Goal: Task Accomplishment & Management: Complete application form

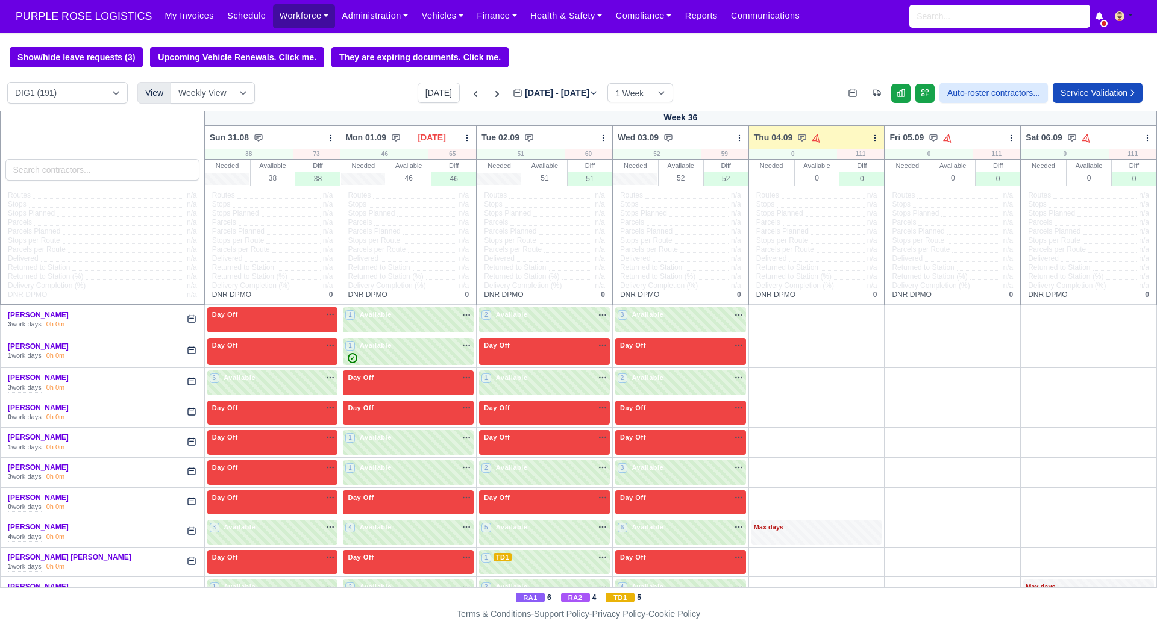
click at [295, 11] on link "Workforce" at bounding box center [304, 16] width 63 height 24
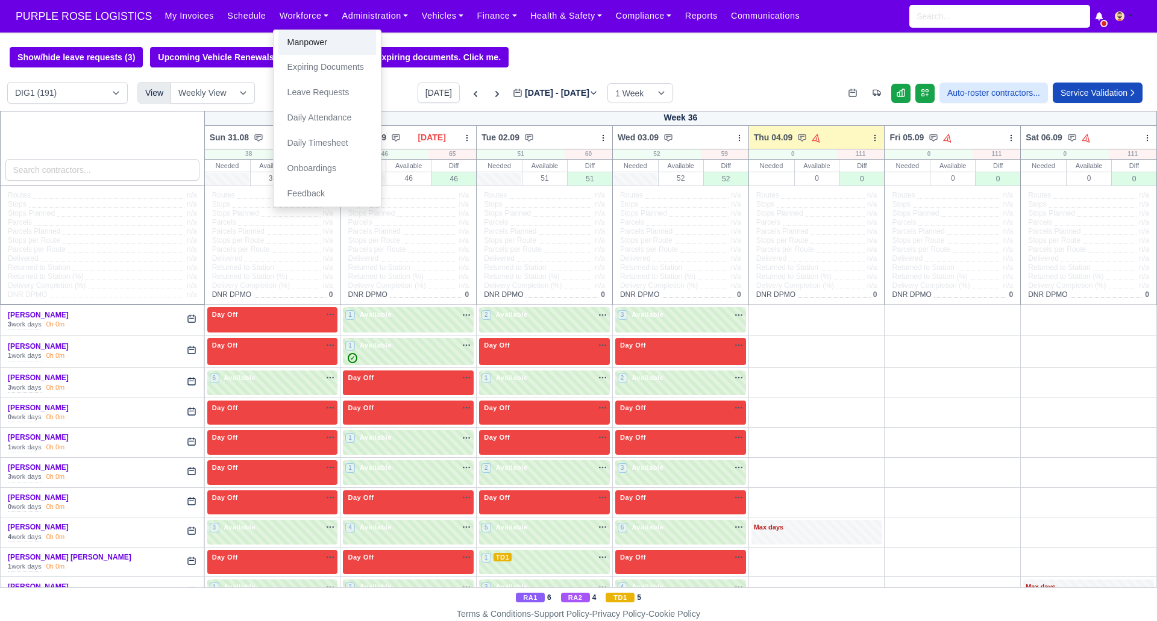
click at [303, 40] on link "Manpower" at bounding box center [327, 42] width 98 height 25
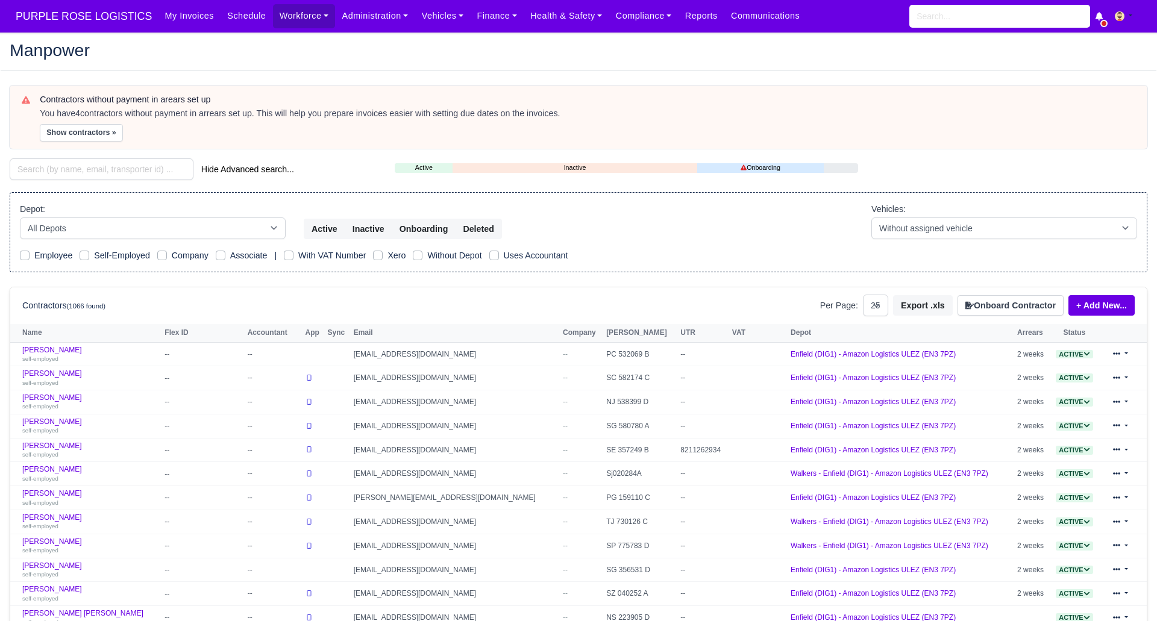
select select "25"
click at [990, 307] on button "Onboard Contractor" at bounding box center [1011, 305] width 106 height 20
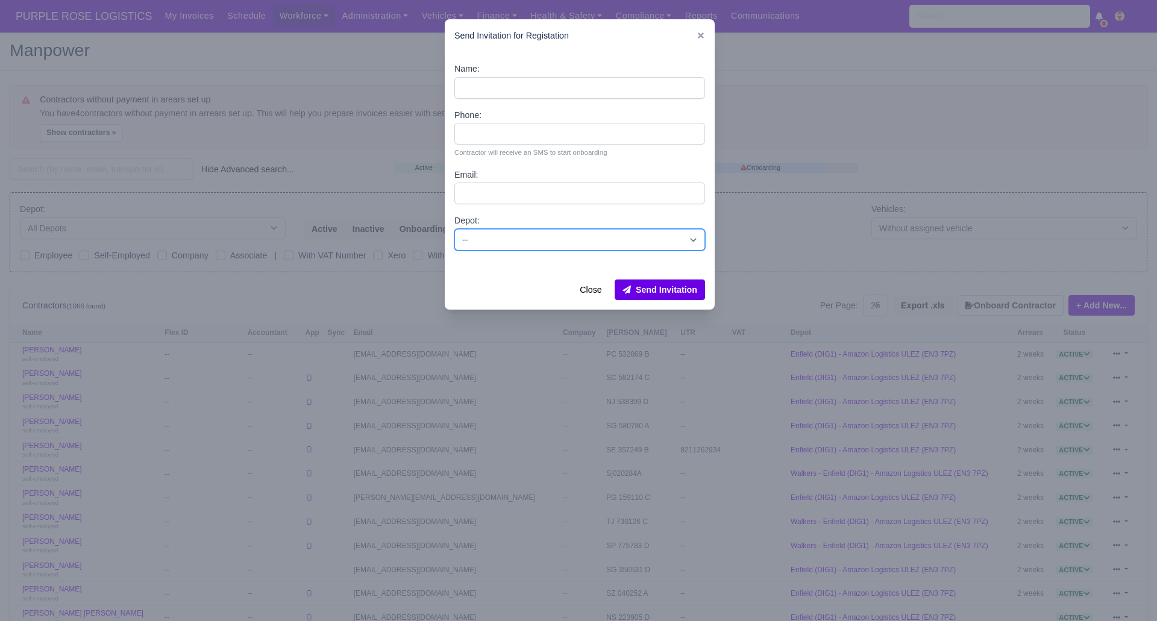
click at [521, 241] on select "-- Enfield (DIG1) - Amazon Logistics ULEZ (EN3 7PZ) Harlow (DHW1) - Amazon Logi…" at bounding box center [580, 240] width 251 height 22
select select "1"
click at [455, 229] on select "-- Enfield (DIG1) - Amazon Logistics ULEZ (EN3 7PZ) Harlow (DHW1) - Amazon Logi…" at bounding box center [580, 240] width 251 height 22
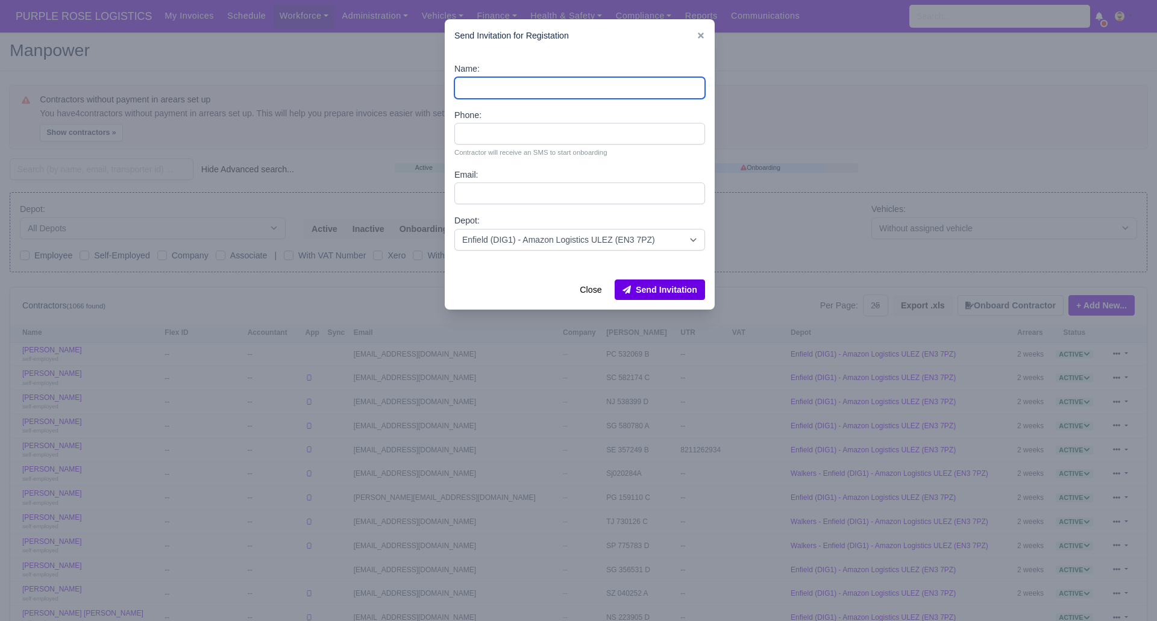
paste input "[PERSON_NAME]"
type input "[PERSON_NAME]"
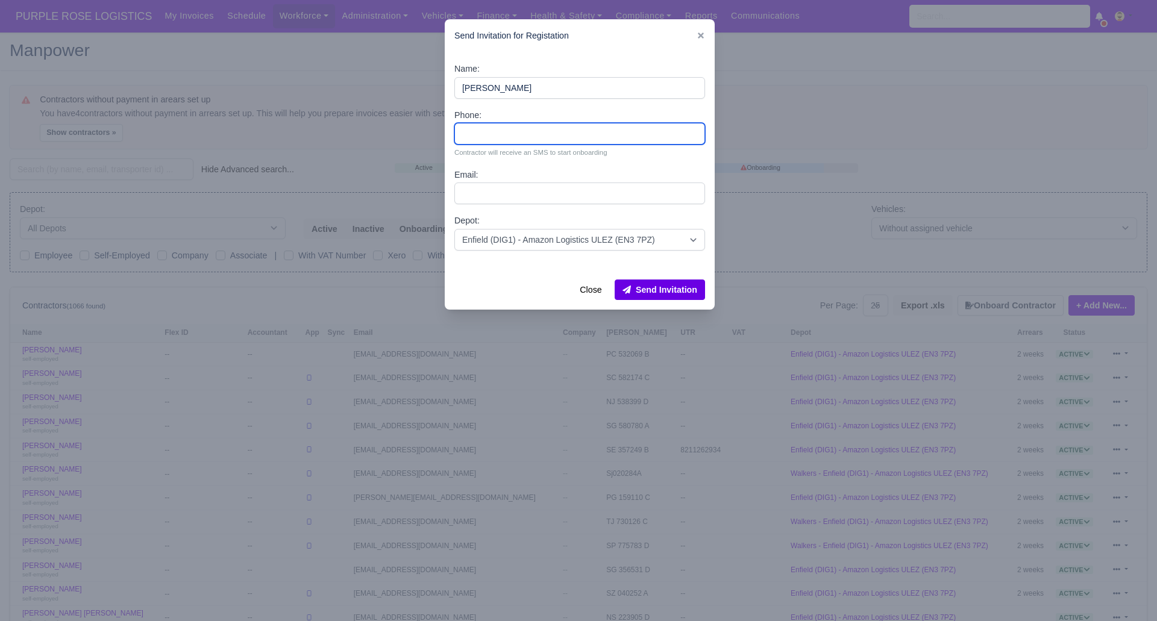
click at [486, 132] on input "Phone:" at bounding box center [580, 134] width 251 height 22
click at [508, 134] on input "Phone:" at bounding box center [580, 134] width 251 height 22
click at [471, 194] on div "Name: Odane Grant Phone: Contractor will receive an SMS to start onboarding Ema…" at bounding box center [580, 161] width 270 height 218
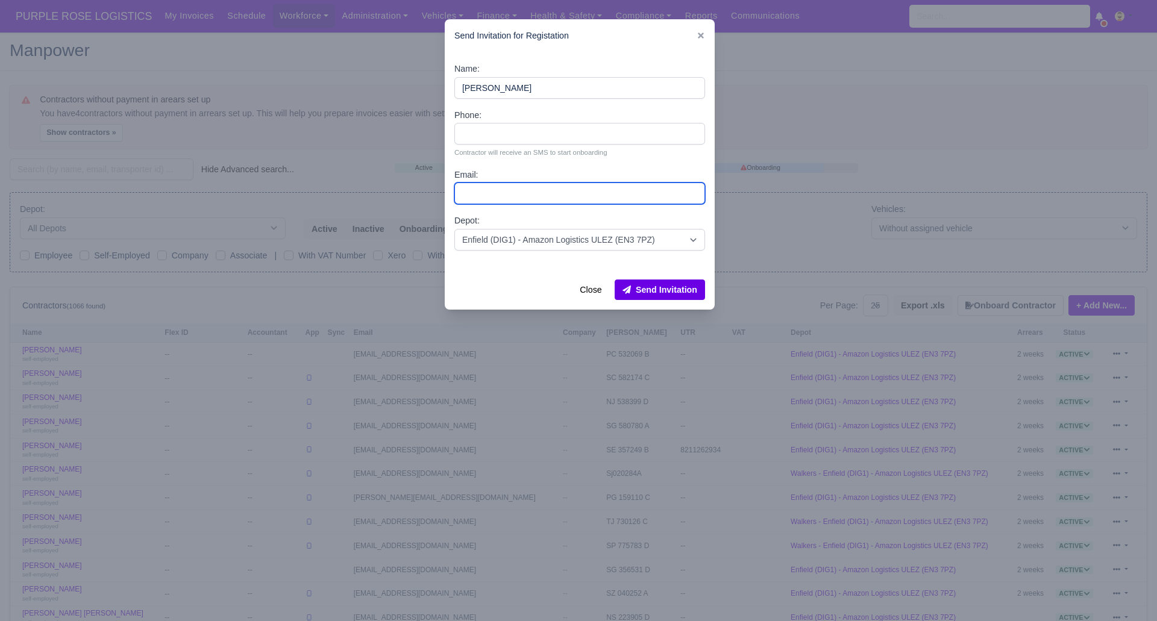
paste input "[EMAIL_ADDRESS][DOMAIN_NAME]"
type input "[EMAIL_ADDRESS][DOMAIN_NAME]"
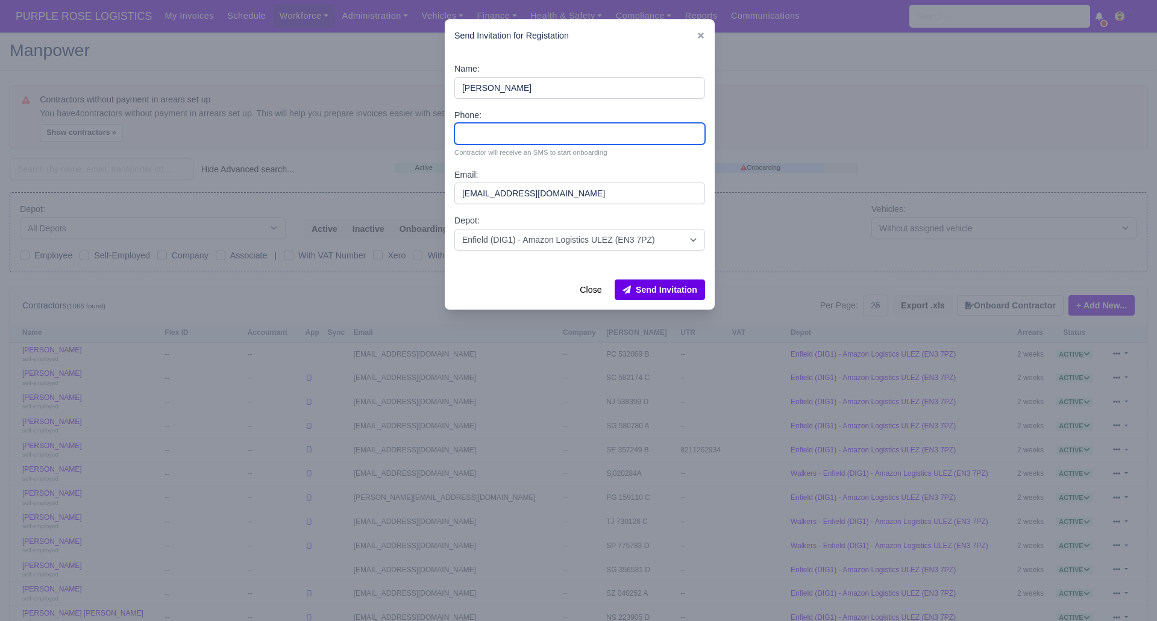
click at [485, 130] on input "Phone:" at bounding box center [580, 134] width 251 height 22
paste input "7415302310"
type input "7415302310"
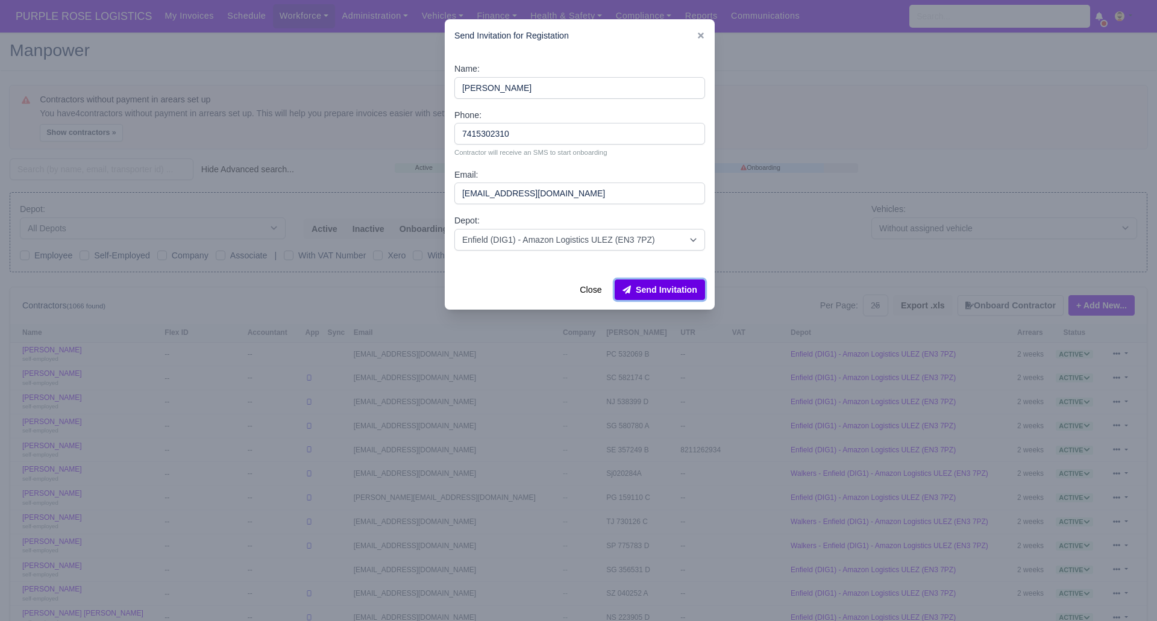
click at [675, 289] on button "Send Invitation" at bounding box center [660, 290] width 90 height 20
drag, startPoint x: 330, startPoint y: 67, endPoint x: 286, endPoint y: 87, distance: 49.1
click at [331, 65] on div at bounding box center [578, 310] width 1157 height 621
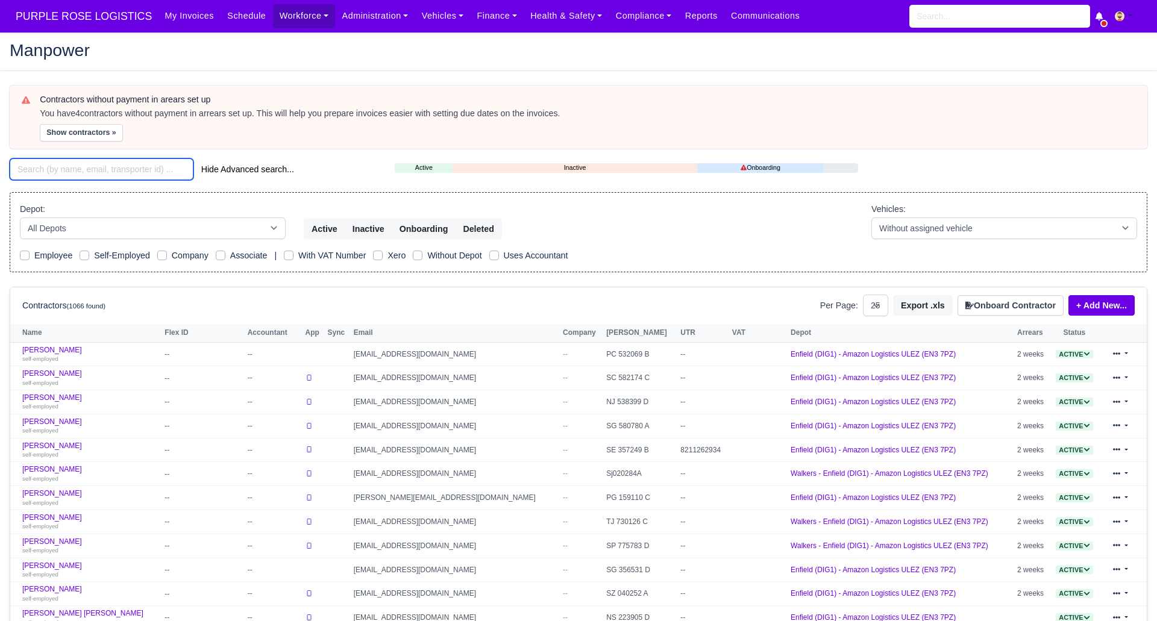
click at [101, 166] on input "search" at bounding box center [102, 170] width 184 height 22
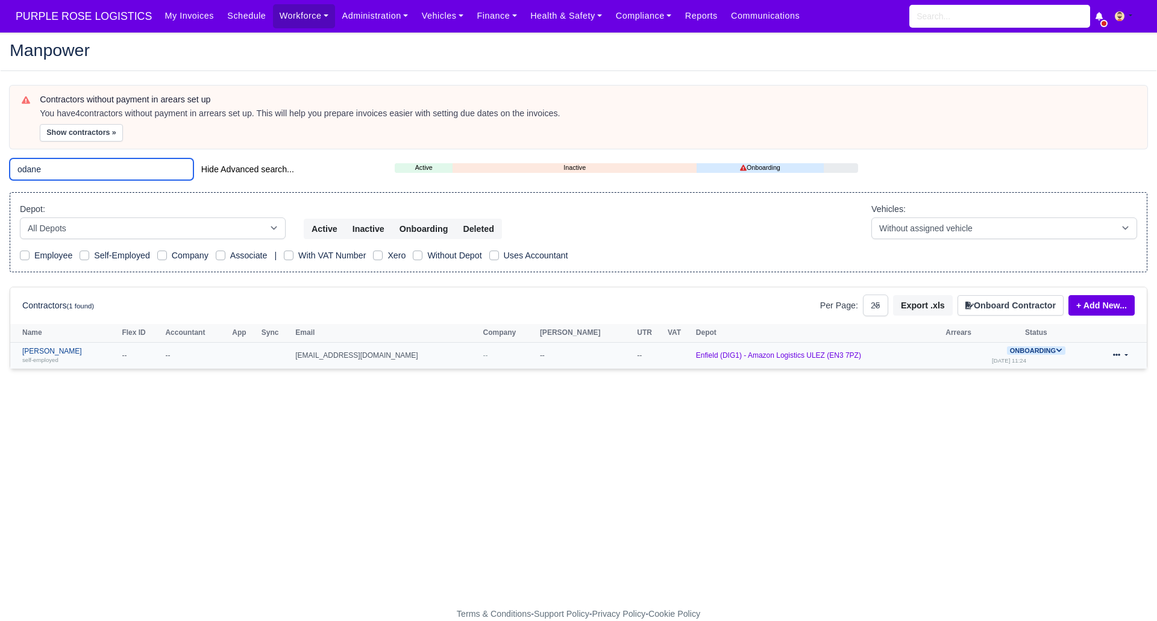
type input "odane"
click at [52, 356] on div "self-employed" at bounding box center [68, 360] width 93 height 8
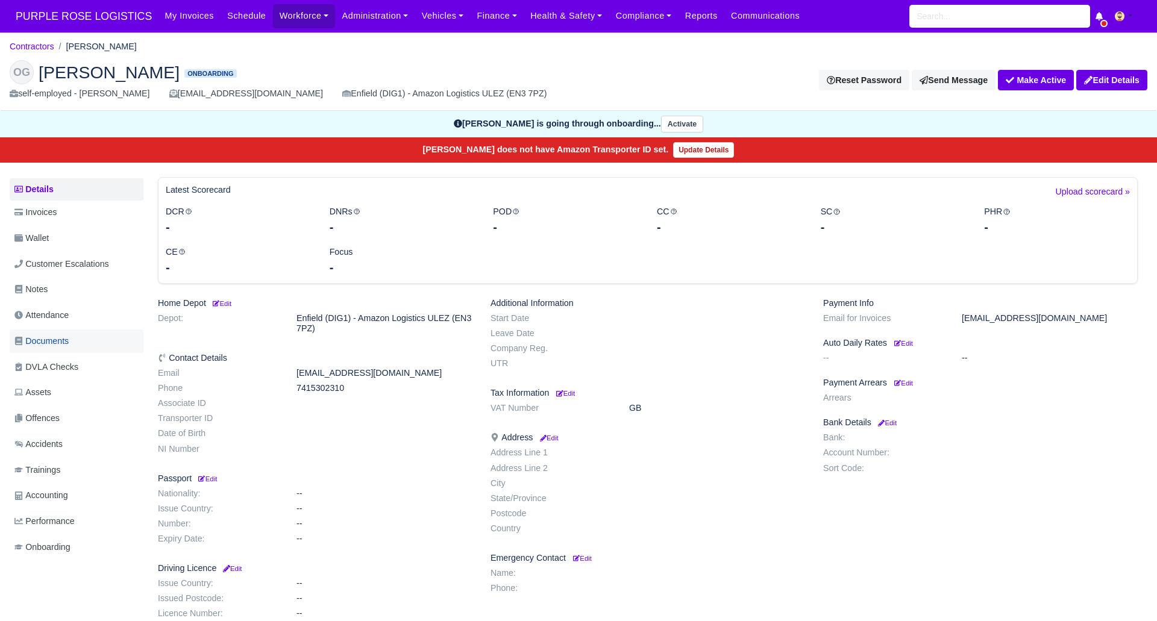
click at [44, 344] on span "Documents" at bounding box center [41, 342] width 54 height 14
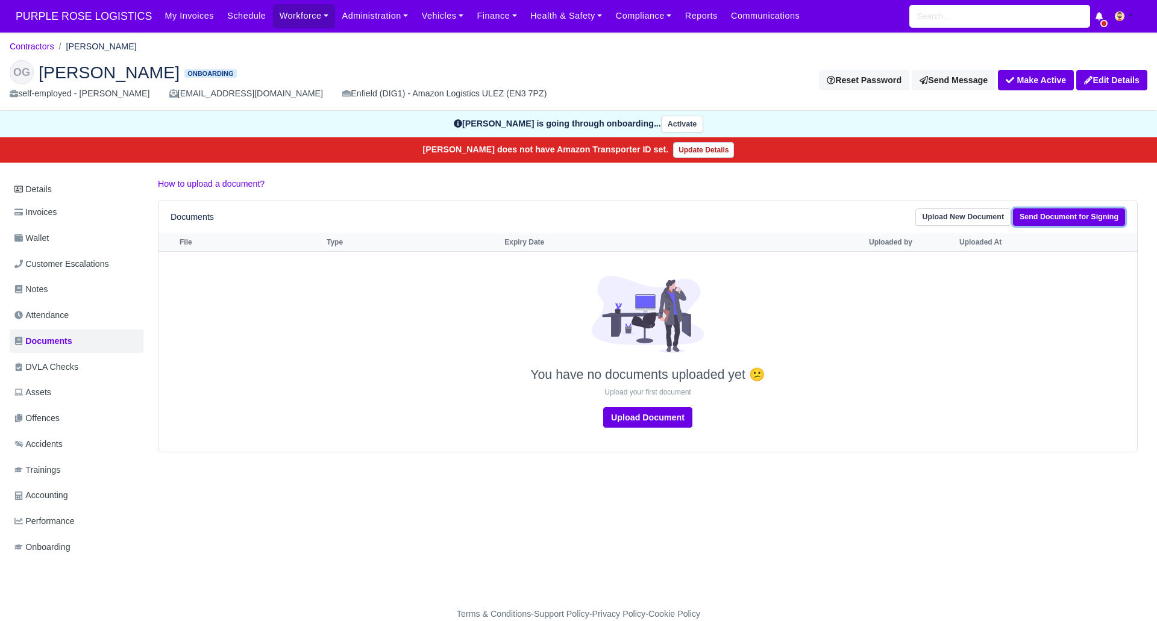
click at [1039, 215] on link "Send Document for Signing" at bounding box center [1069, 217] width 112 height 17
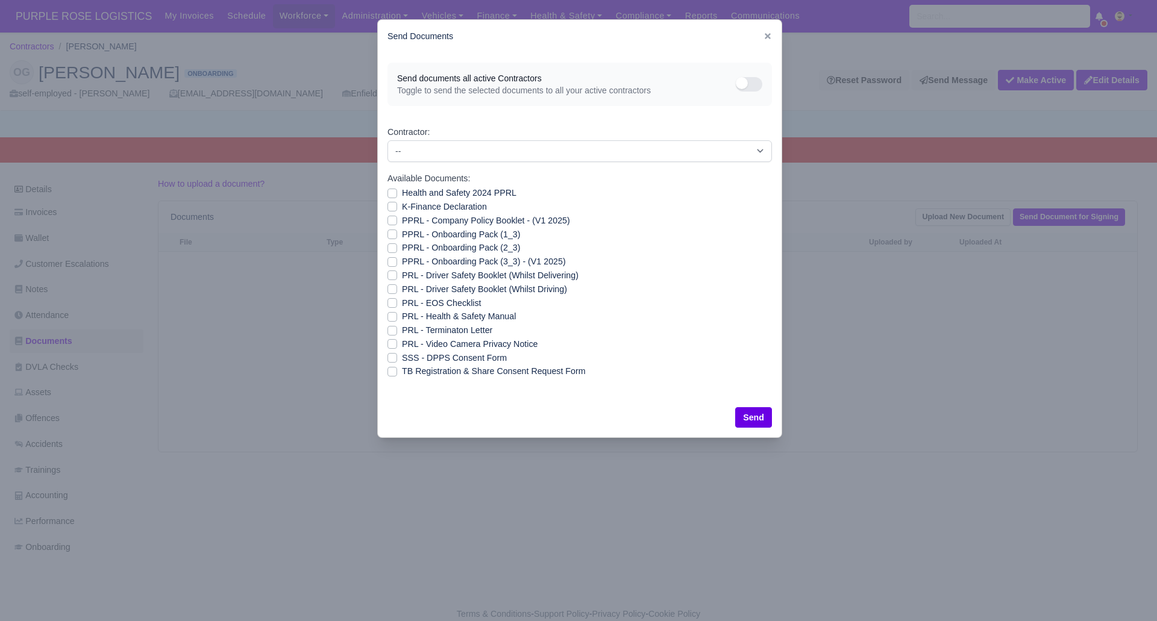
click at [402, 359] on label "SSS - DPPS Consent Form" at bounding box center [454, 358] width 105 height 14
click at [391, 359] on input "SSS - DPPS Consent Form" at bounding box center [393, 356] width 10 height 10
checkbox input "true"
click at [761, 417] on button "Send" at bounding box center [753, 417] width 37 height 20
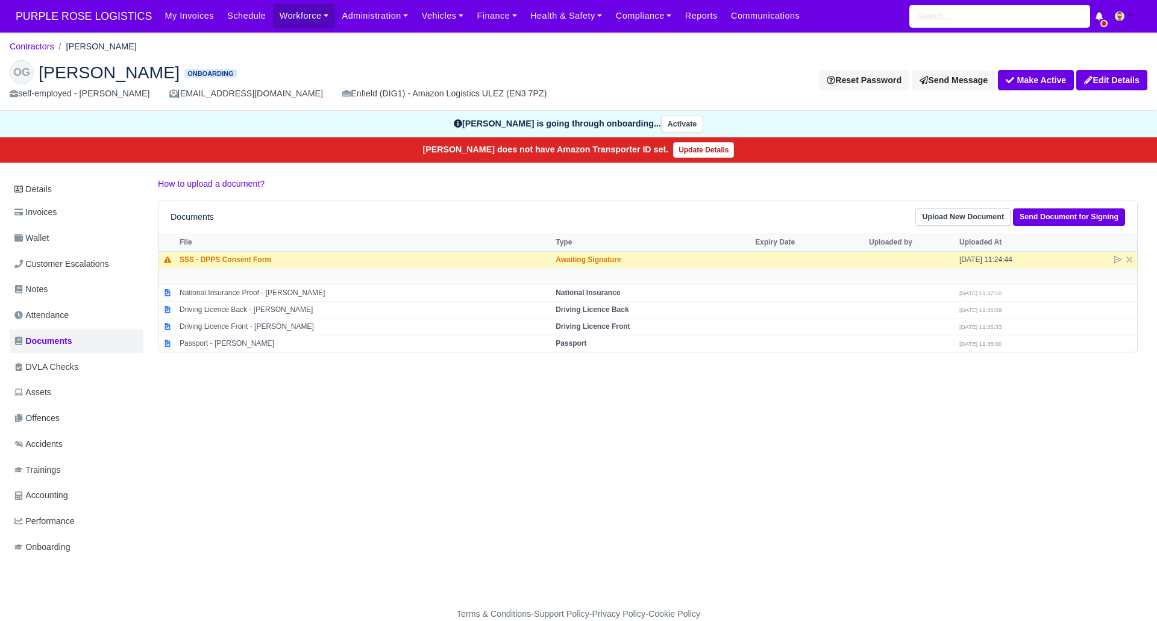
click at [530, 413] on div "Details Invoices Wallet Customer Escalations Notes Attendance Documents DVLA Ch…" at bounding box center [579, 380] width 1138 height 406
click at [570, 344] on strong "Passport" at bounding box center [571, 343] width 31 height 8
select select "passport"
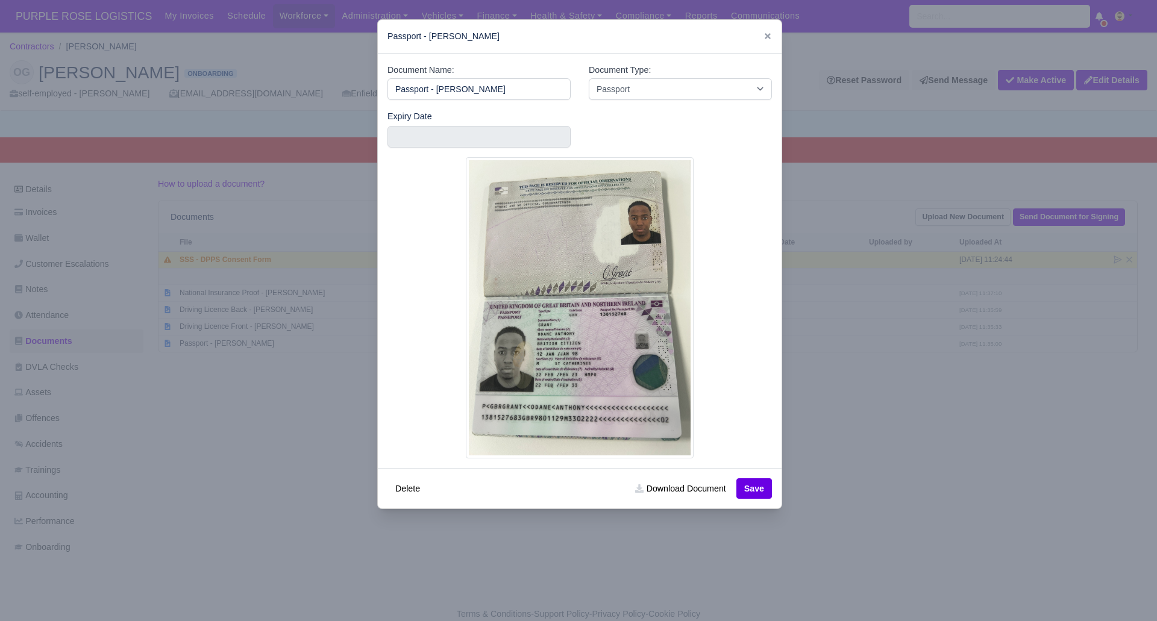
click at [854, 397] on div at bounding box center [578, 310] width 1157 height 621
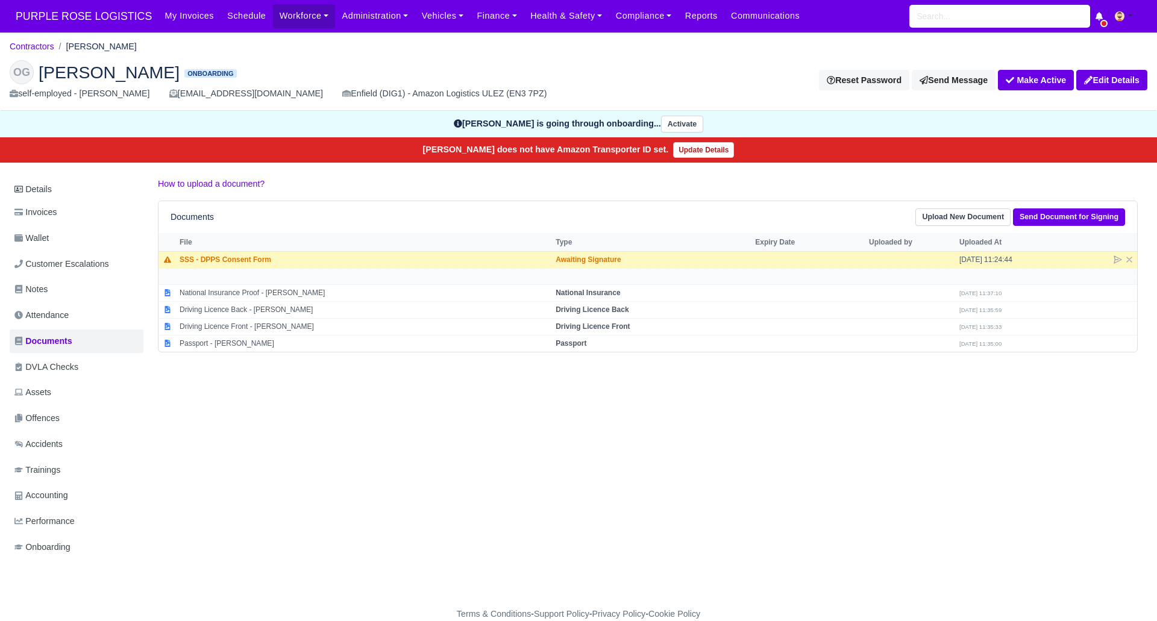
click at [216, 464] on div "Details Invoices Wallet Customer Escalations Notes Attendance Documents DVLA Ch…" at bounding box center [579, 380] width 1138 height 406
click at [956, 222] on link "Upload New Document" at bounding box center [963, 217] width 95 height 17
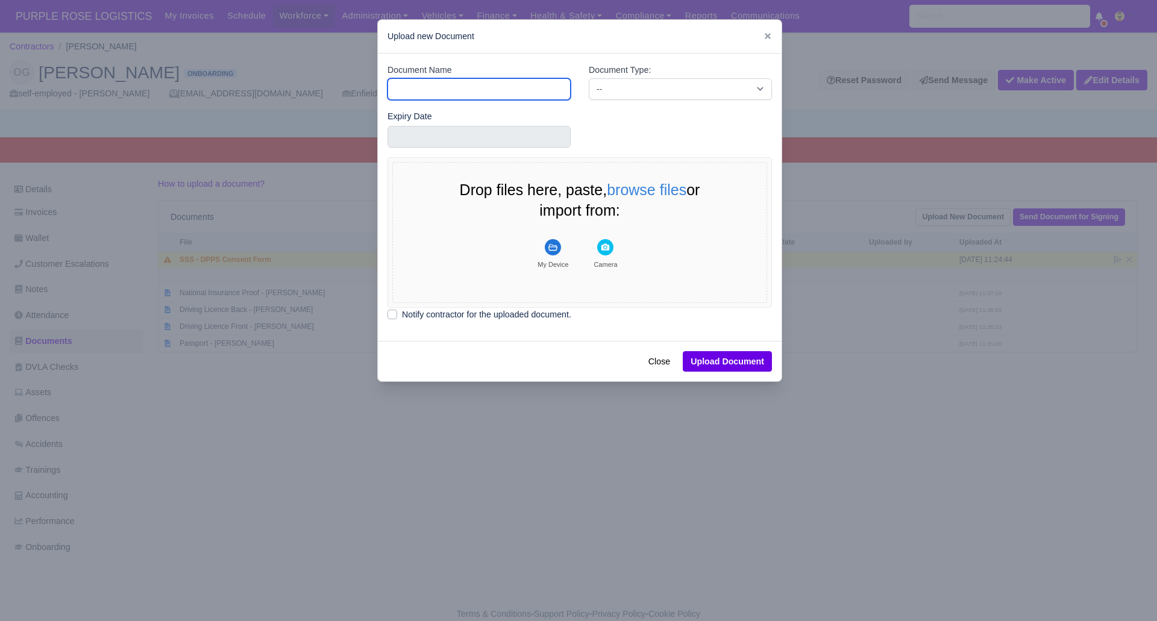
click at [436, 83] on input "Document Name" at bounding box center [479, 89] width 183 height 22
type input "DVLA"
click at [621, 85] on select "-- Accounting Engagement Letter Age Verification Confirmation Background Check …" at bounding box center [680, 89] width 183 height 22
select select "dvla-check"
click at [589, 78] on select "-- Accounting Engagement Letter Age Verification Confirmation Background Check …" at bounding box center [680, 89] width 183 height 22
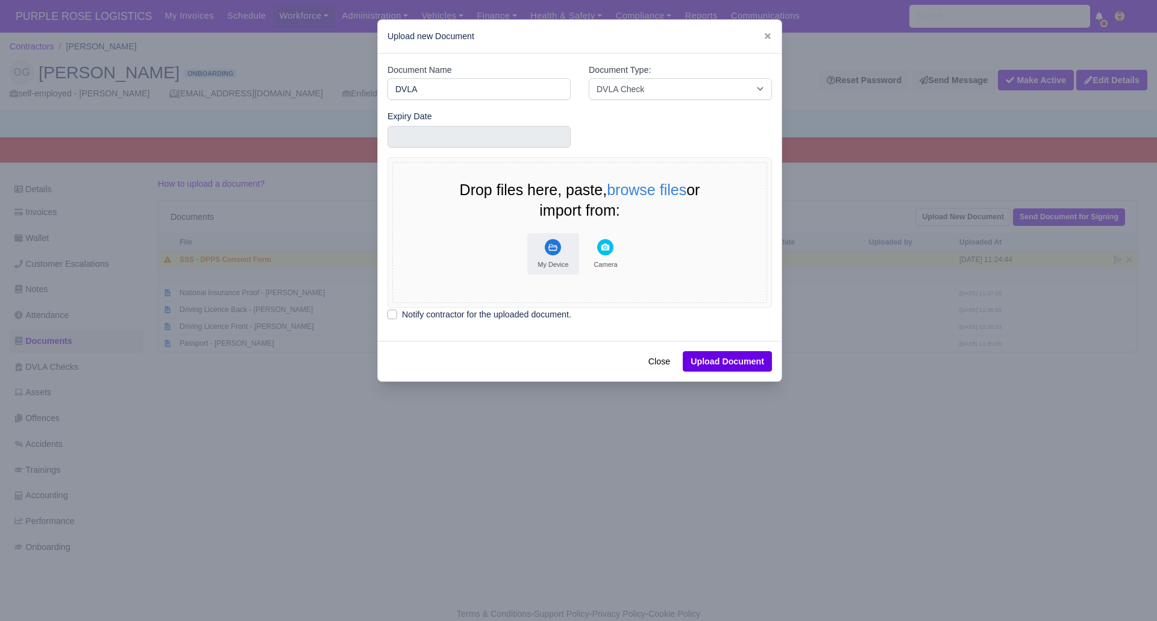
click at [552, 246] on rect "File Uploader" at bounding box center [553, 247] width 16 height 16
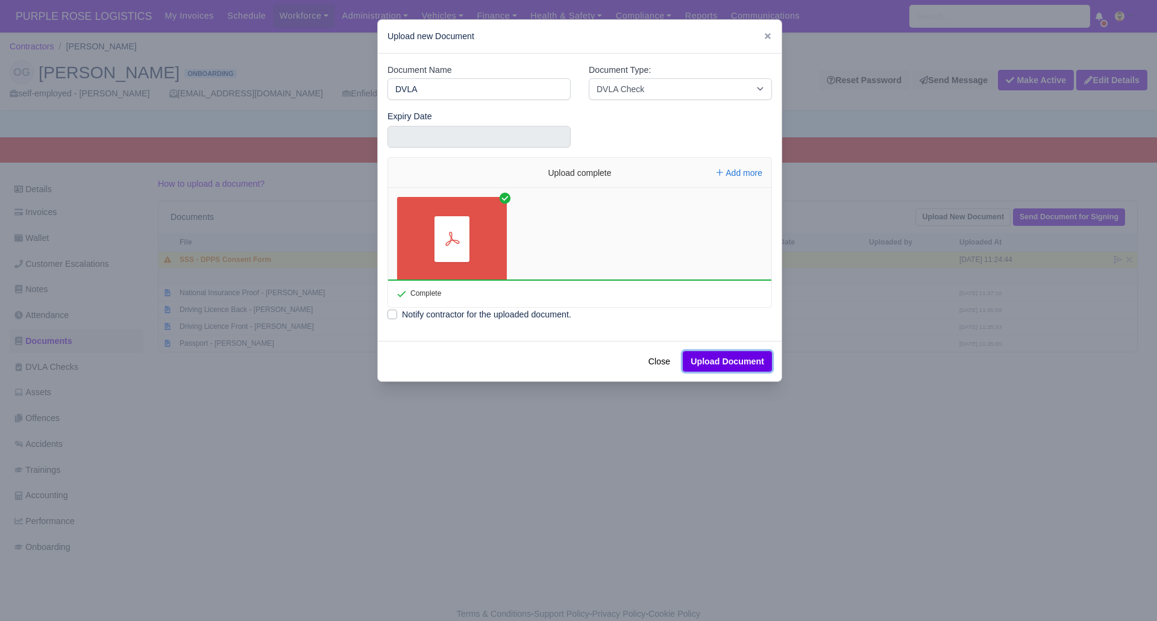
click at [734, 367] on button "Upload Document" at bounding box center [727, 361] width 89 height 20
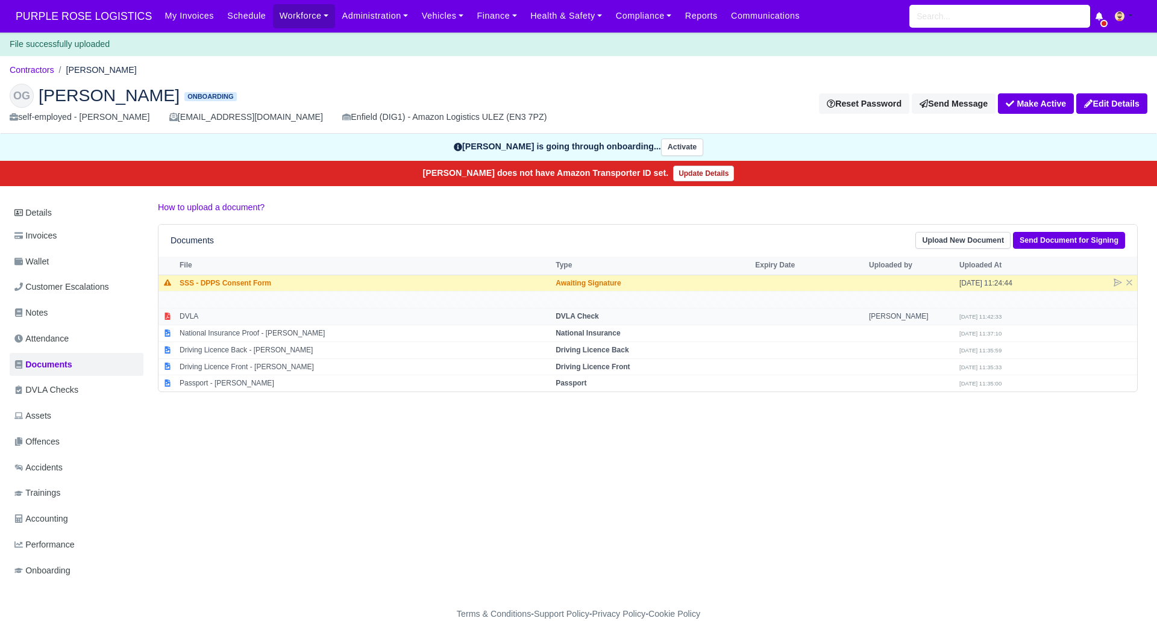
click at [561, 313] on strong "DVLA Check" at bounding box center [577, 316] width 43 height 8
select select "dvla-check"
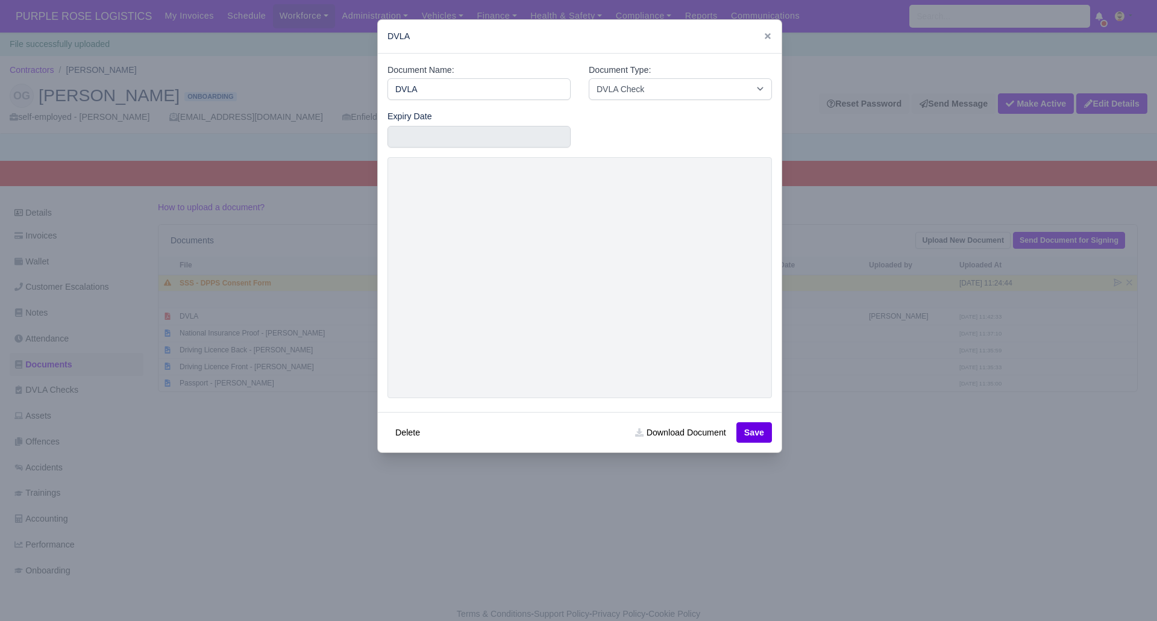
click at [811, 439] on div at bounding box center [578, 310] width 1157 height 621
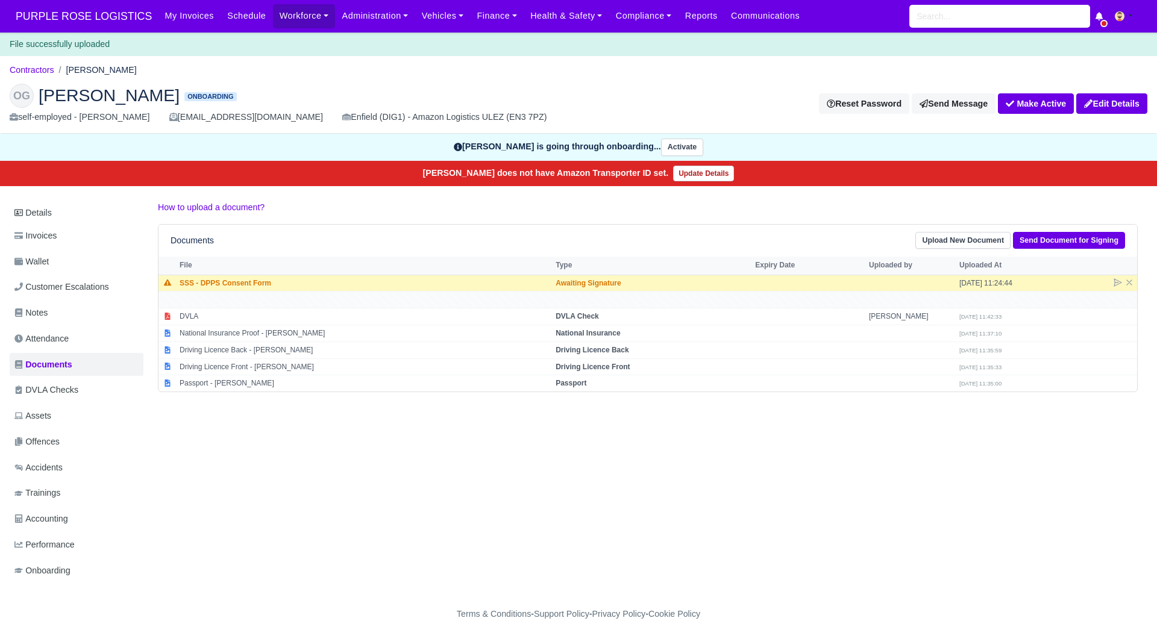
click at [585, 470] on div "Details Invoices Wallet Customer Escalations Notes Attendance Documents DVLA Ch…" at bounding box center [579, 404] width 1138 height 406
click at [573, 475] on div "Details Invoices Wallet Customer Escalations Notes Attendance Documents DVLA Ch…" at bounding box center [579, 404] width 1138 height 406
click at [573, 474] on div "Details Invoices Wallet Customer Escalations Notes Attendance Documents DVLA Ch…" at bounding box center [579, 404] width 1138 height 406
click at [467, 457] on div "Details Invoices Wallet Customer Escalations Notes Attendance Documents DVLA Ch…" at bounding box center [579, 404] width 1138 height 406
click at [445, 450] on div "Details Invoices Wallet Customer Escalations Notes Attendance Documents DVLA Ch…" at bounding box center [579, 404] width 1138 height 406
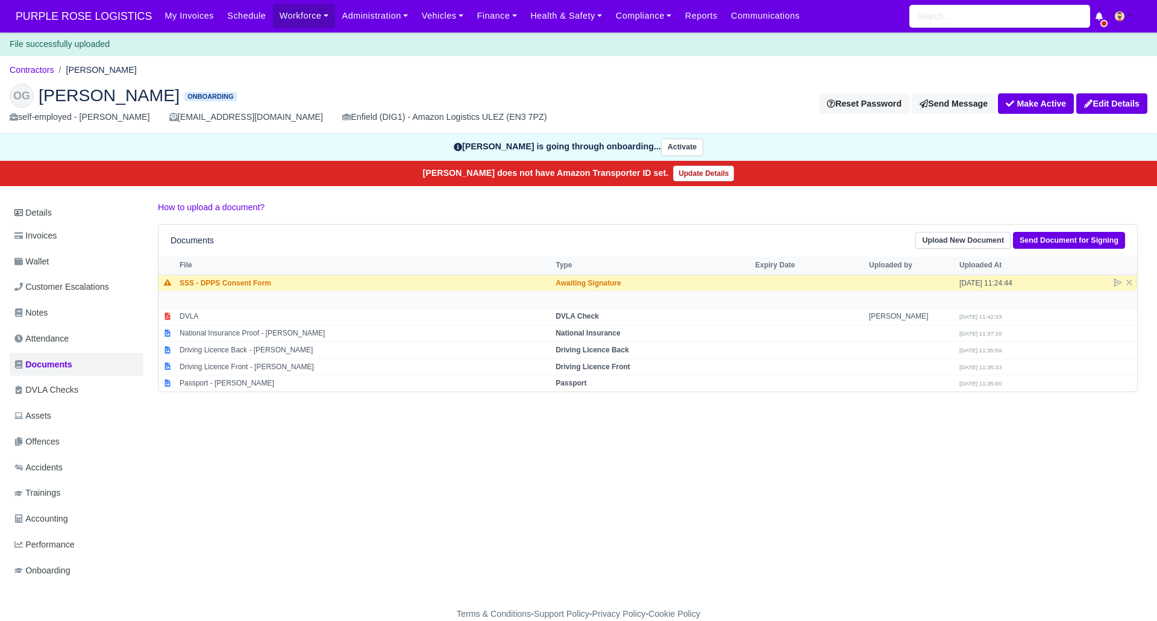
click at [445, 450] on div "Details Invoices Wallet Customer Escalations Notes Attendance Documents DVLA Ch…" at bounding box center [579, 404] width 1138 height 406
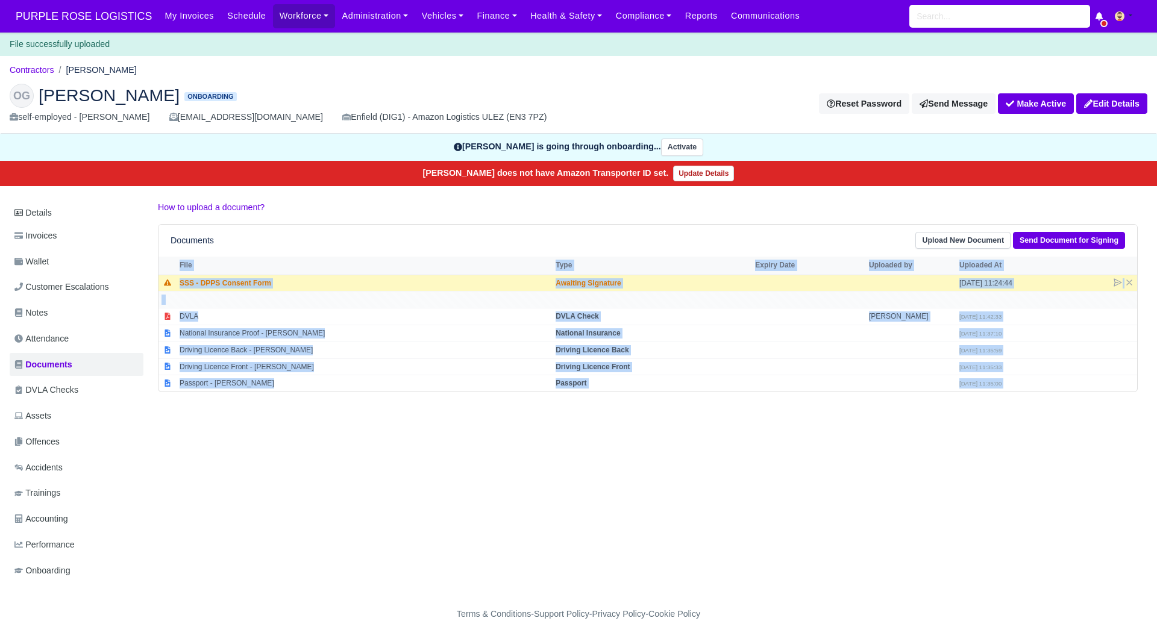
click at [445, 450] on div "Details Invoices Wallet Customer Escalations Notes Attendance Documents DVLA Ch…" at bounding box center [579, 404] width 1138 height 406
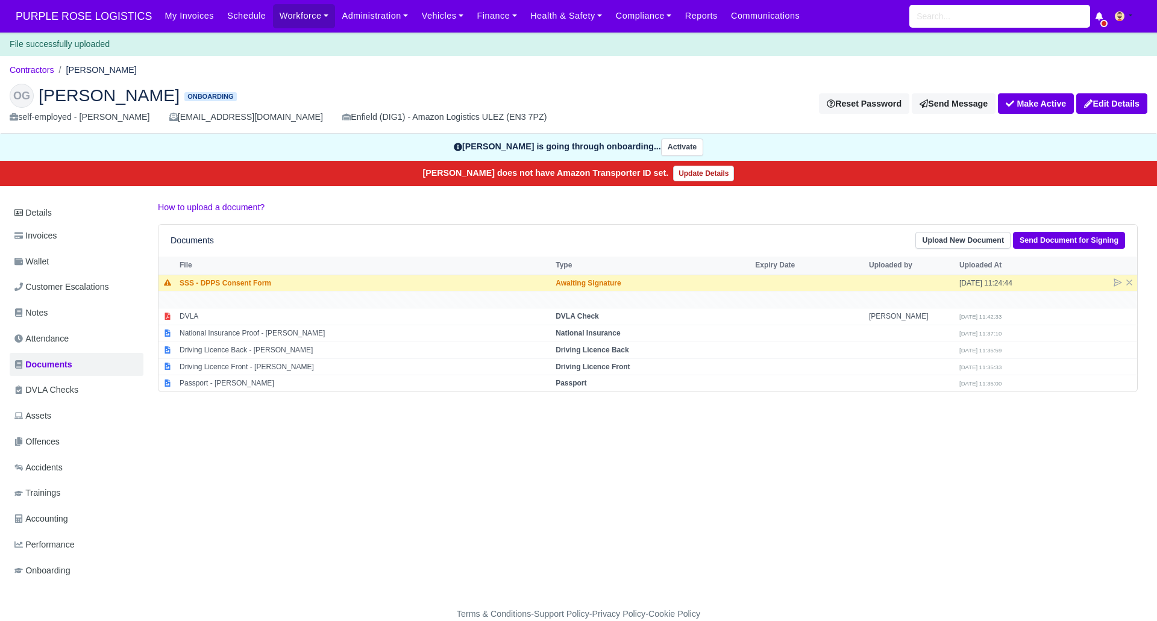
click at [445, 450] on div "Details Invoices Wallet Customer Escalations Notes Attendance Documents DVLA Ch…" at bounding box center [579, 404] width 1138 height 406
click at [481, 459] on div "Details Invoices Wallet Customer Escalations Notes Attendance Documents DVLA Ch…" at bounding box center [579, 404] width 1138 height 406
click at [582, 367] on strong "Driving Licence Front" at bounding box center [593, 367] width 74 height 8
select select "driving-licence-front"
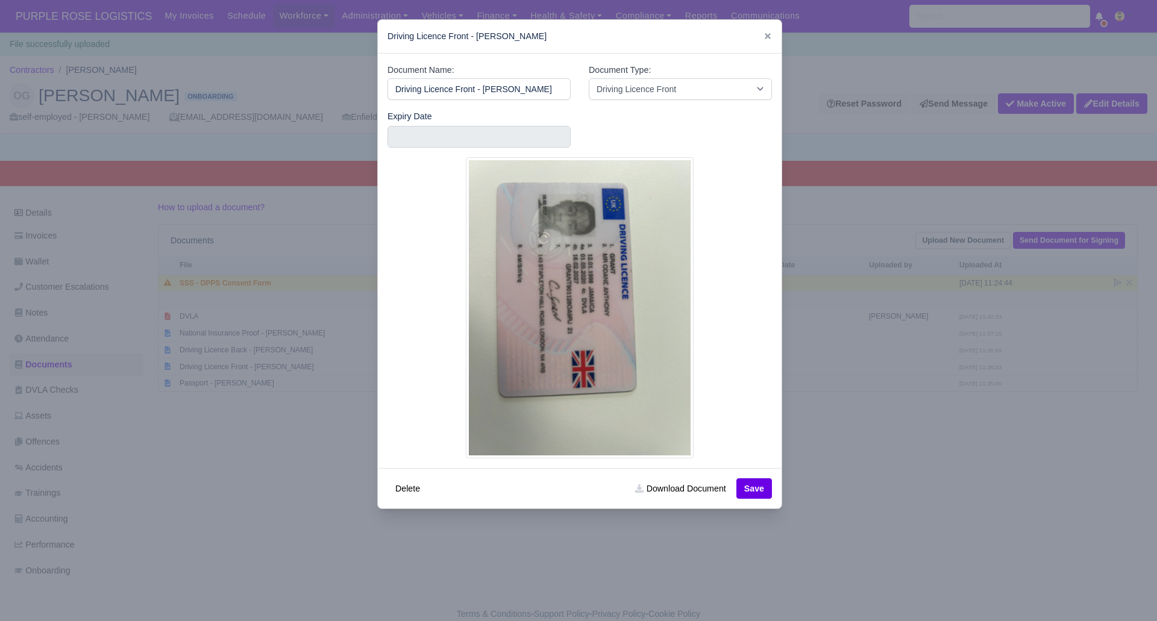
click at [896, 495] on div at bounding box center [578, 310] width 1157 height 621
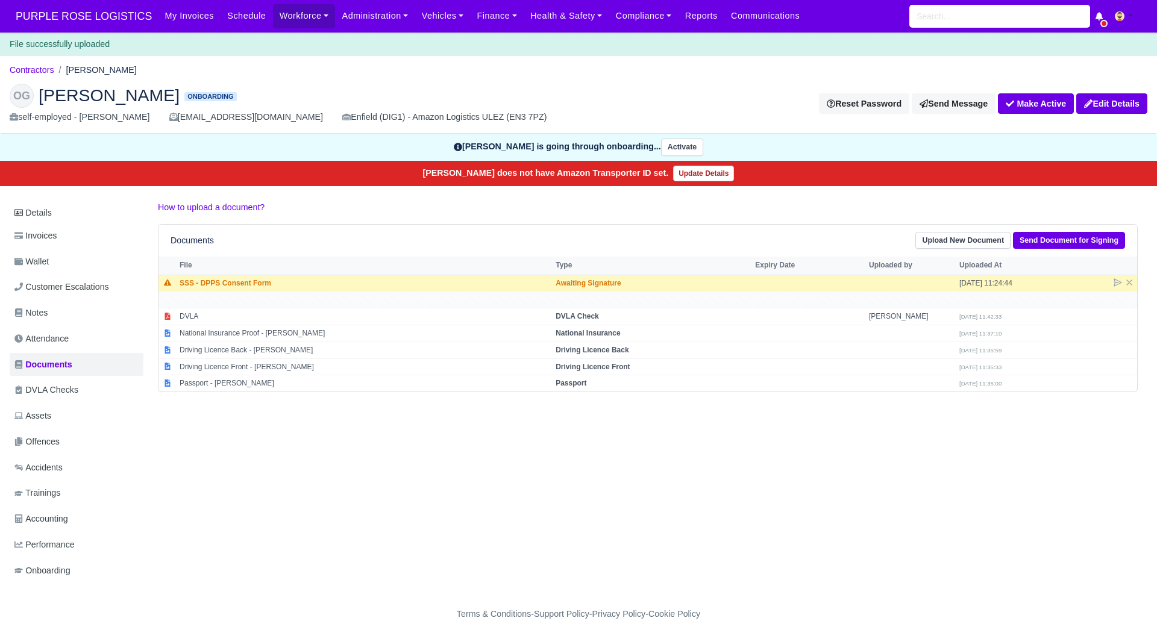
click at [401, 459] on div "Details Invoices Wallet Customer Escalations Notes Attendance Documents DVLA Ch…" at bounding box center [579, 404] width 1138 height 406
drag, startPoint x: 348, startPoint y: 490, endPoint x: 348, endPoint y: 474, distance: 15.7
click at [348, 488] on div "Details Invoices Wallet Customer Escalations Notes Attendance Documents DVLA Ch…" at bounding box center [579, 404] width 1138 height 406
